Goal: Task Accomplishment & Management: Complete application form

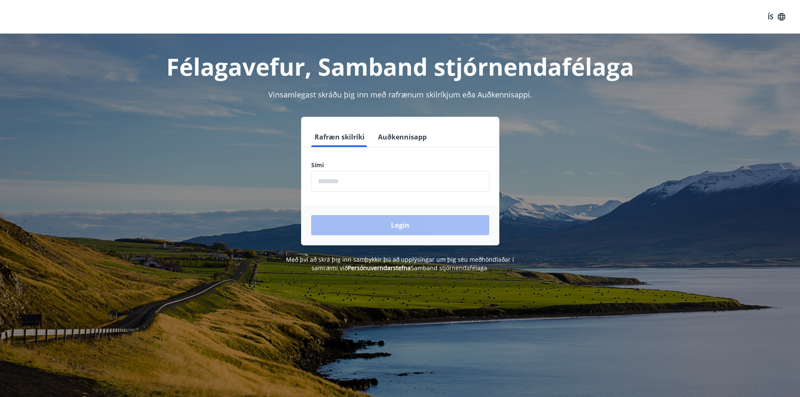
click at [407, 135] on button "Auðkennisapp" at bounding box center [401, 137] width 55 height 20
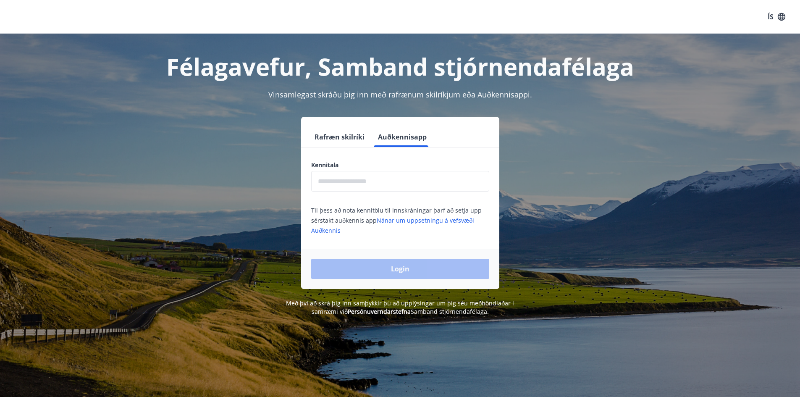
click at [365, 181] on input "text" at bounding box center [400, 181] width 178 height 21
type input "**********"
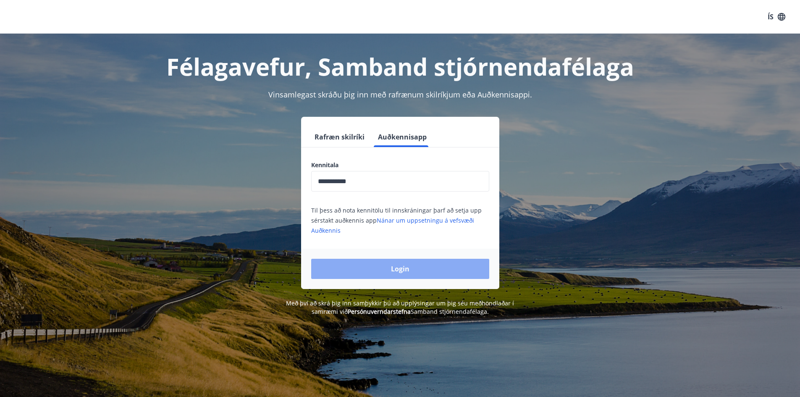
click at [378, 273] on button "Login" at bounding box center [400, 269] width 178 height 20
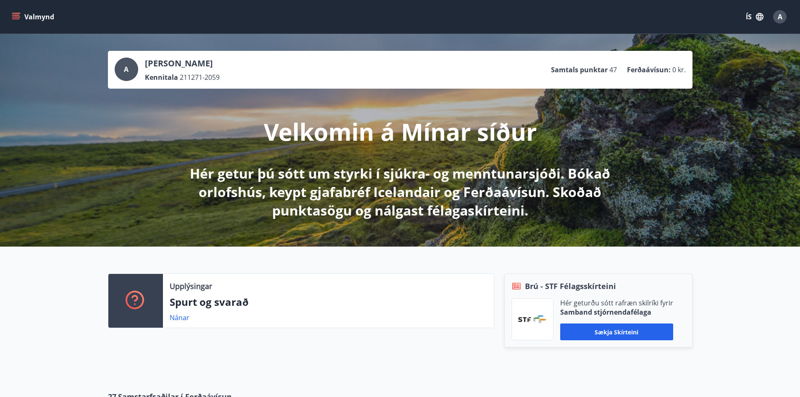
click at [18, 16] on icon "menu" at bounding box center [16, 17] width 8 height 8
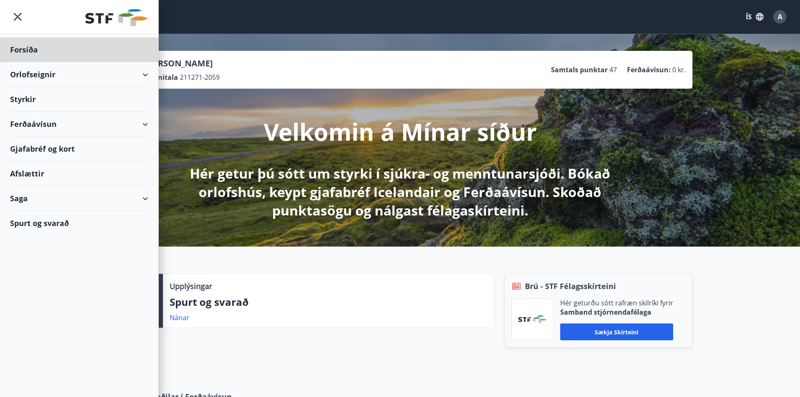
click at [38, 102] on div "Styrkir" at bounding box center [79, 99] width 138 height 25
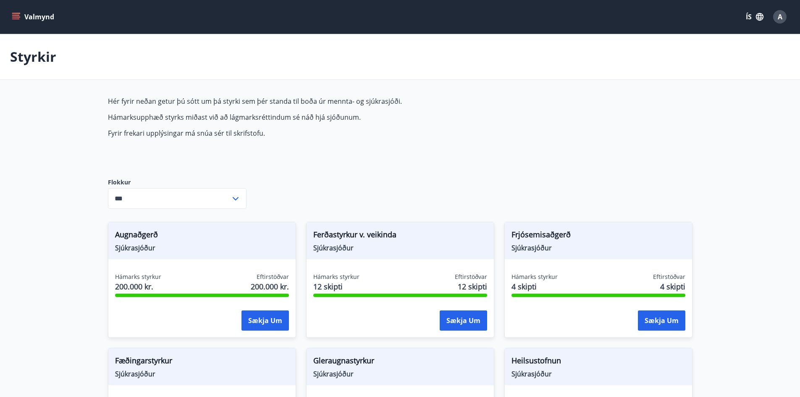
type input "***"
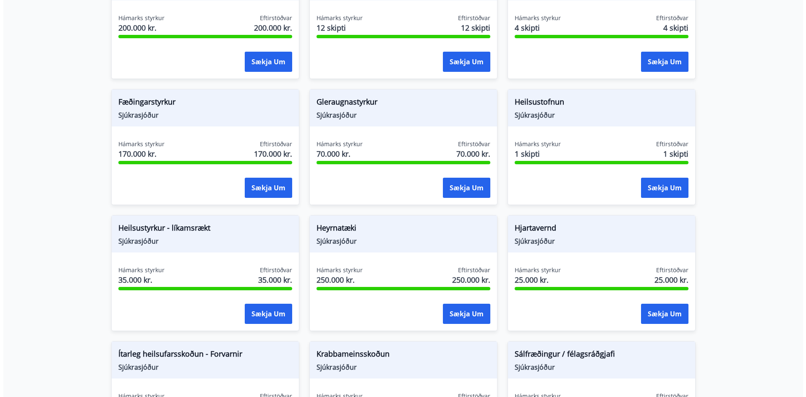
scroll to position [294, 0]
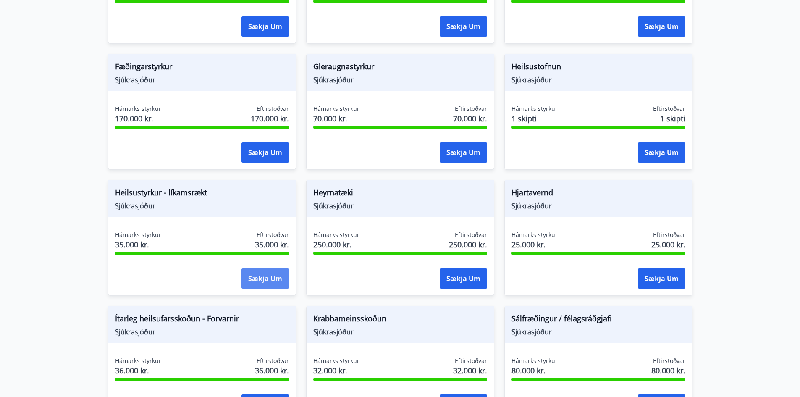
click at [262, 282] on button "Sækja um" at bounding box center [264, 278] width 47 height 20
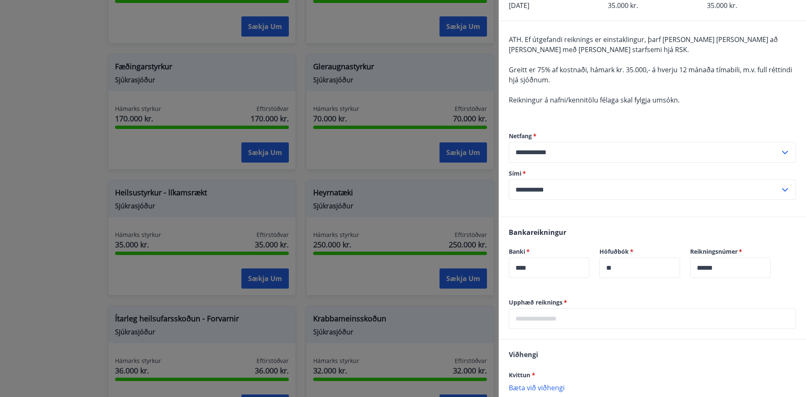
scroll to position [126, 0]
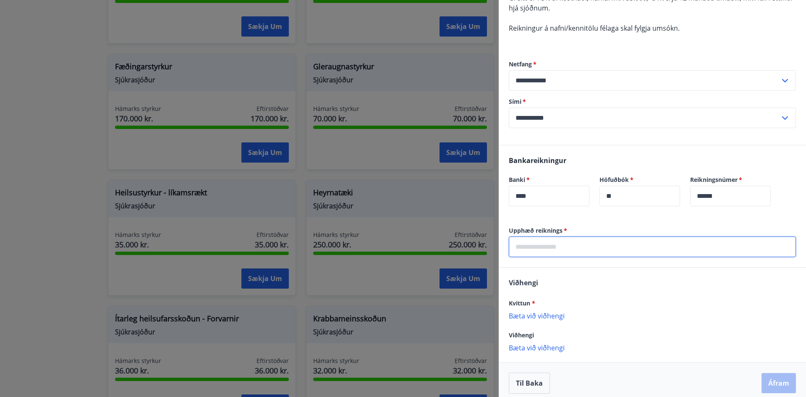
click at [550, 246] on input "text" at bounding box center [652, 246] width 287 height 21
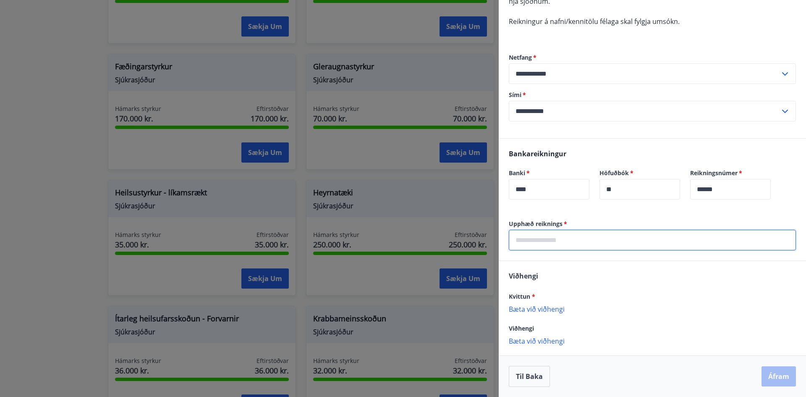
click at [552, 244] on input "text" at bounding box center [652, 240] width 287 height 21
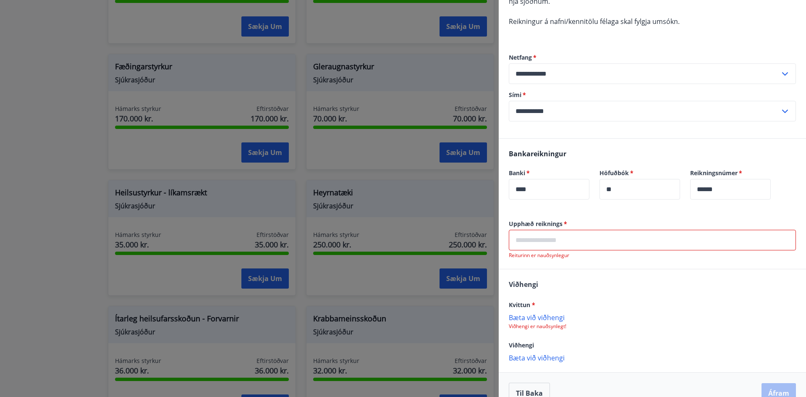
click at [585, 244] on input "text" at bounding box center [652, 240] width 287 height 21
click at [584, 290] on div "[PERSON_NAME] * [PERSON_NAME] við viðhengi Viðhengi er nauðsynlegt! Viðhengi [P…" at bounding box center [652, 320] width 307 height 102
click at [577, 274] on div "[PERSON_NAME] * [PERSON_NAME] við viðhengi Viðhengi er nauðsynlegt! Viðhengi [P…" at bounding box center [652, 320] width 307 height 102
click at [573, 287] on div "[PERSON_NAME] * [PERSON_NAME] við viðhengi Viðhengi er nauðsynlegt! Viðhengi [P…" at bounding box center [652, 320] width 307 height 102
click at [560, 243] on input "text" at bounding box center [652, 240] width 287 height 21
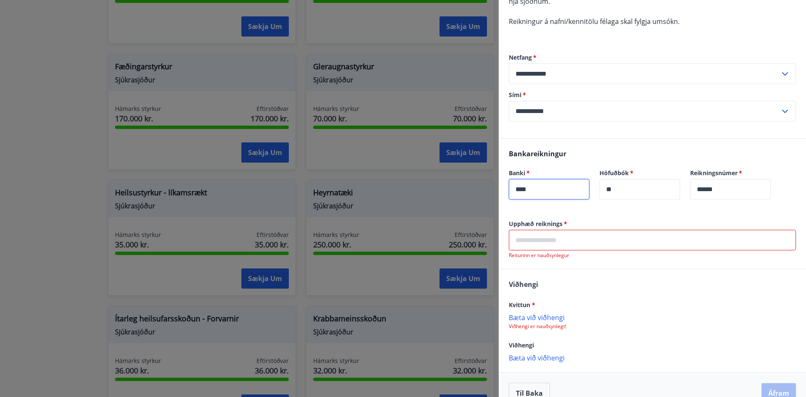
click at [552, 181] on input "****" at bounding box center [549, 189] width 81 height 21
